Goal: Check status

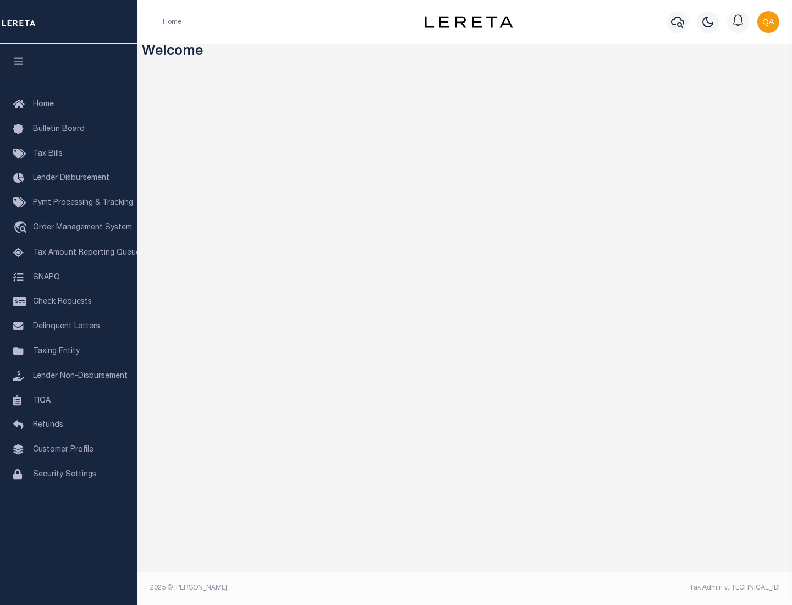
click at [69, 302] on span "Check Requests" at bounding box center [62, 302] width 59 height 8
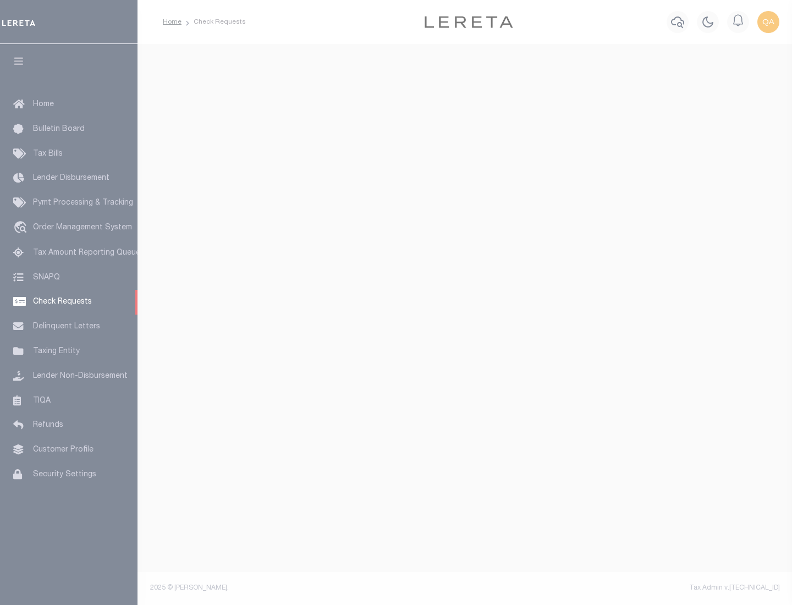
select select "50"
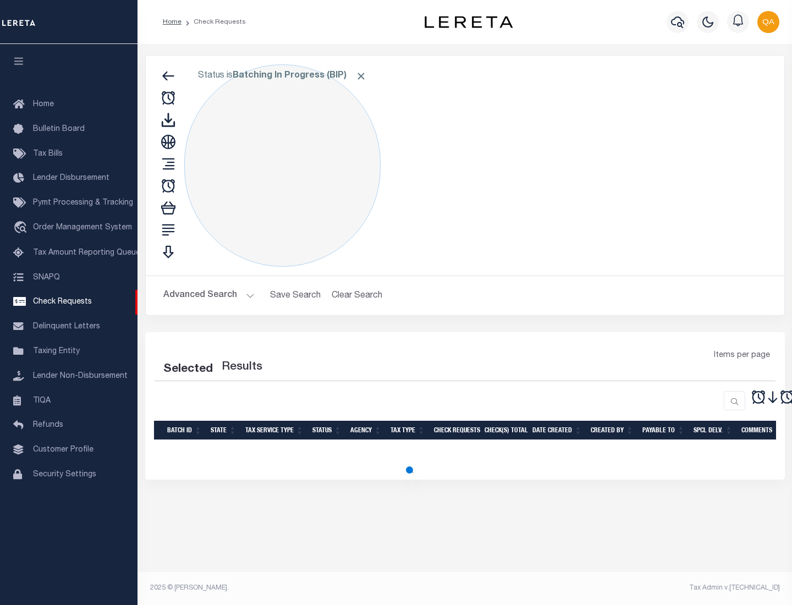
select select "50"
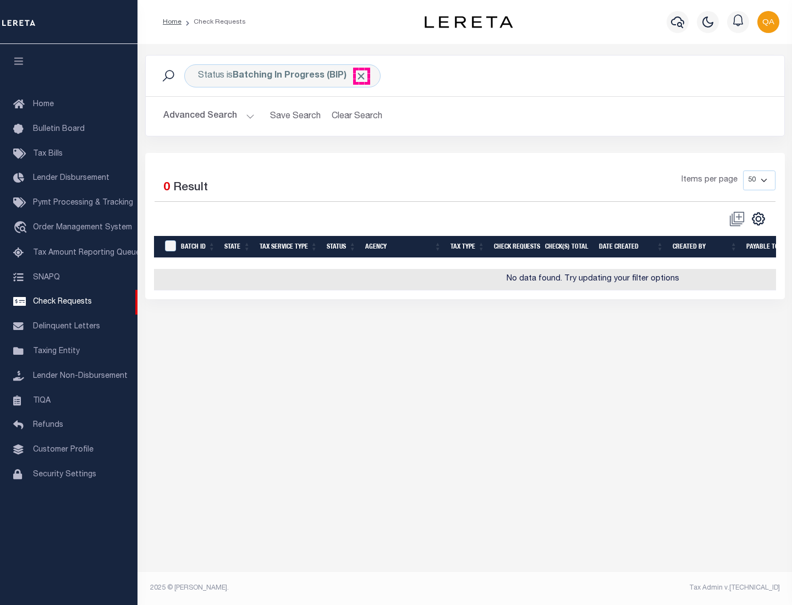
click at [361, 76] on span "Click to Remove" at bounding box center [361, 76] width 12 height 12
